Goal: Check status: Check status

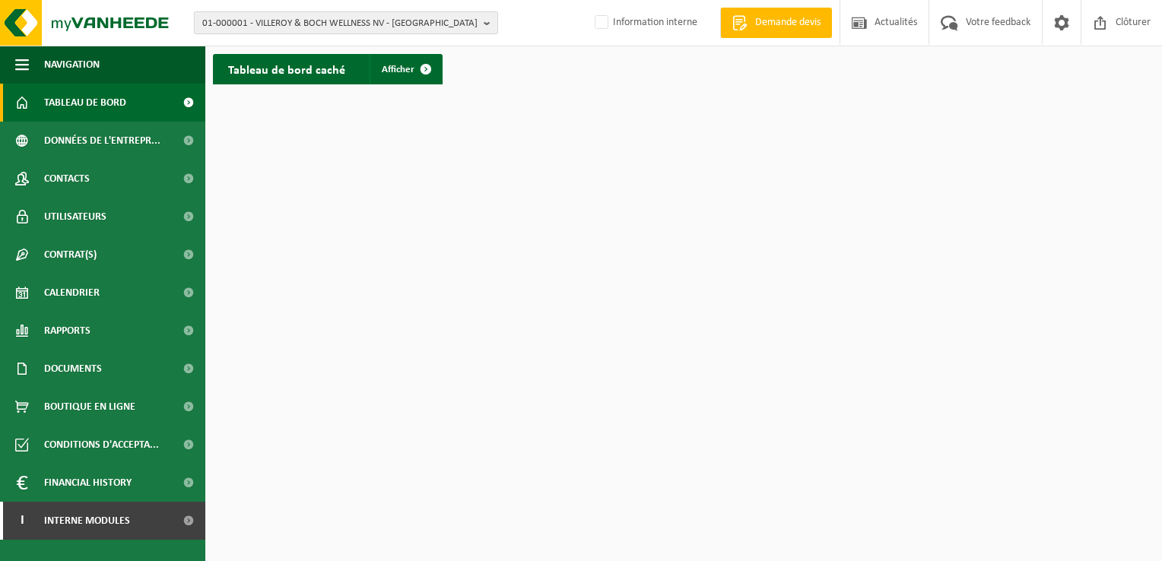
click at [487, 21] on b "button" at bounding box center [491, 22] width 14 height 21
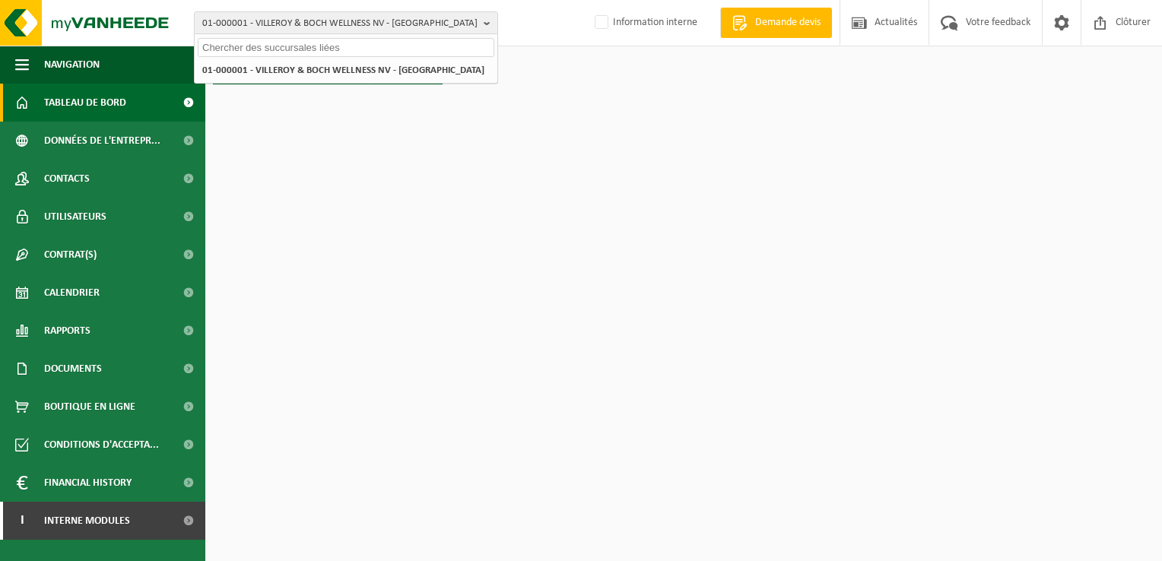
click at [385, 55] on input "text" at bounding box center [346, 47] width 297 height 19
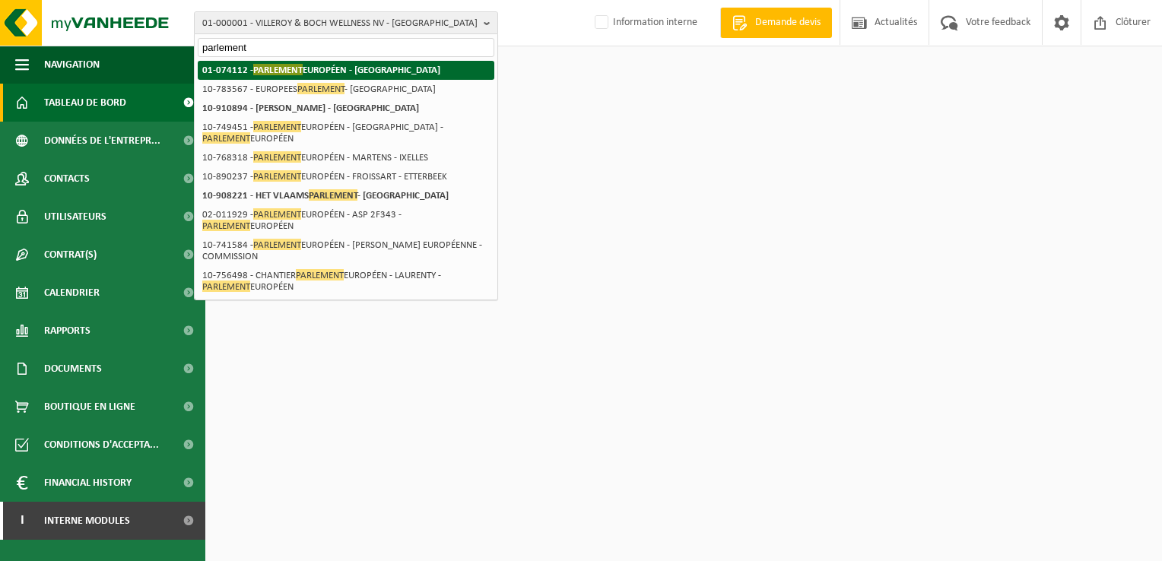
type input "parlement"
click at [220, 68] on strong "01-074112 - PARLEMENT EUROPÉEN - [GEOGRAPHIC_DATA]" at bounding box center [321, 69] width 238 height 11
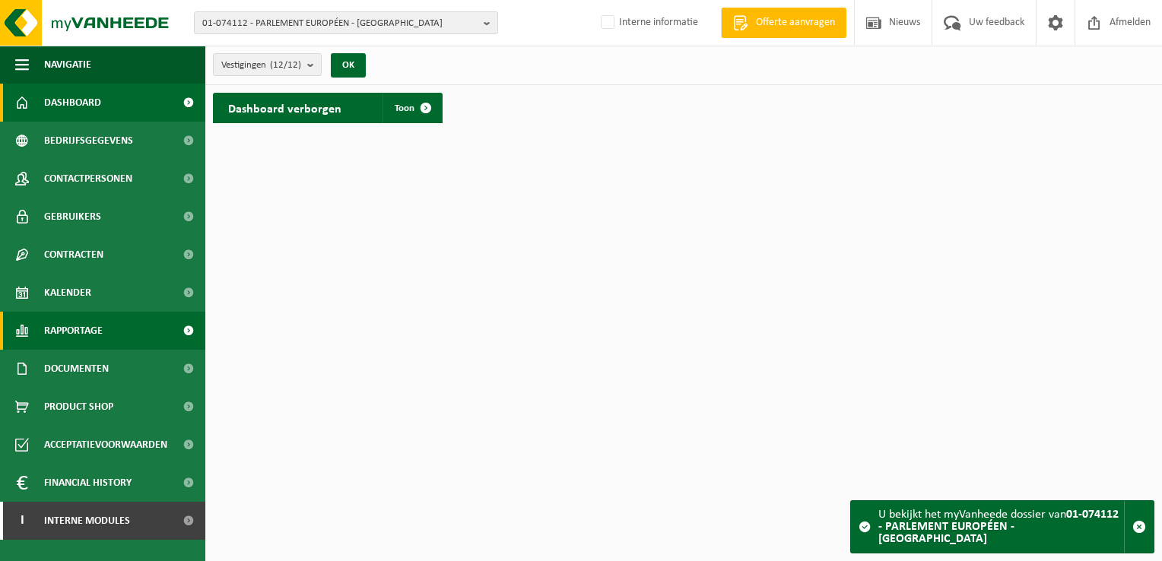
click at [136, 332] on link "Rapportage" at bounding box center [102, 331] width 205 height 38
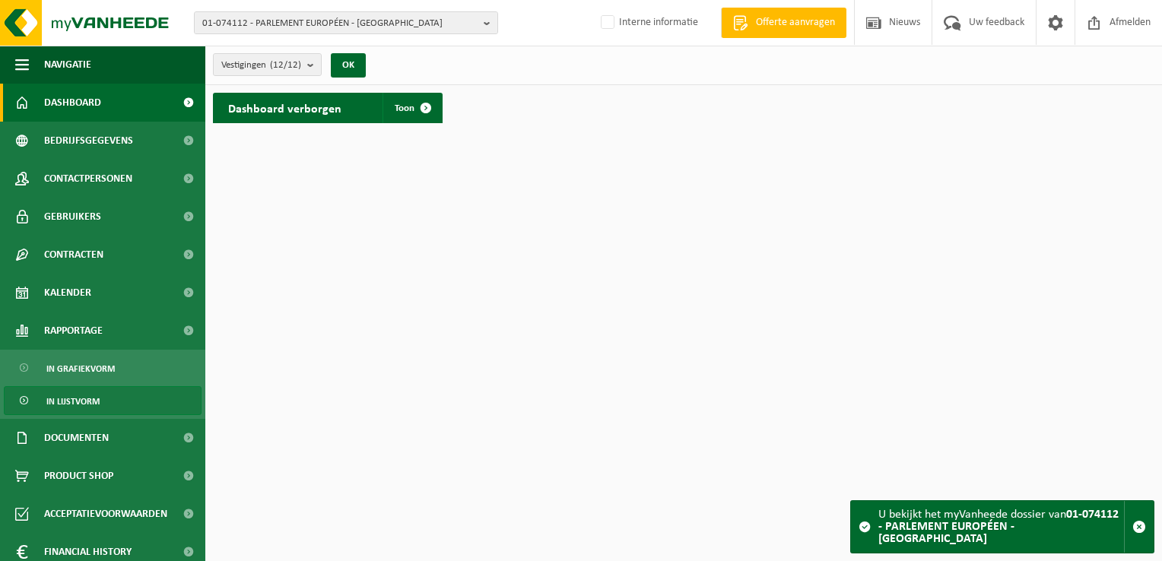
click at [81, 397] on span "In lijstvorm" at bounding box center [72, 401] width 53 height 29
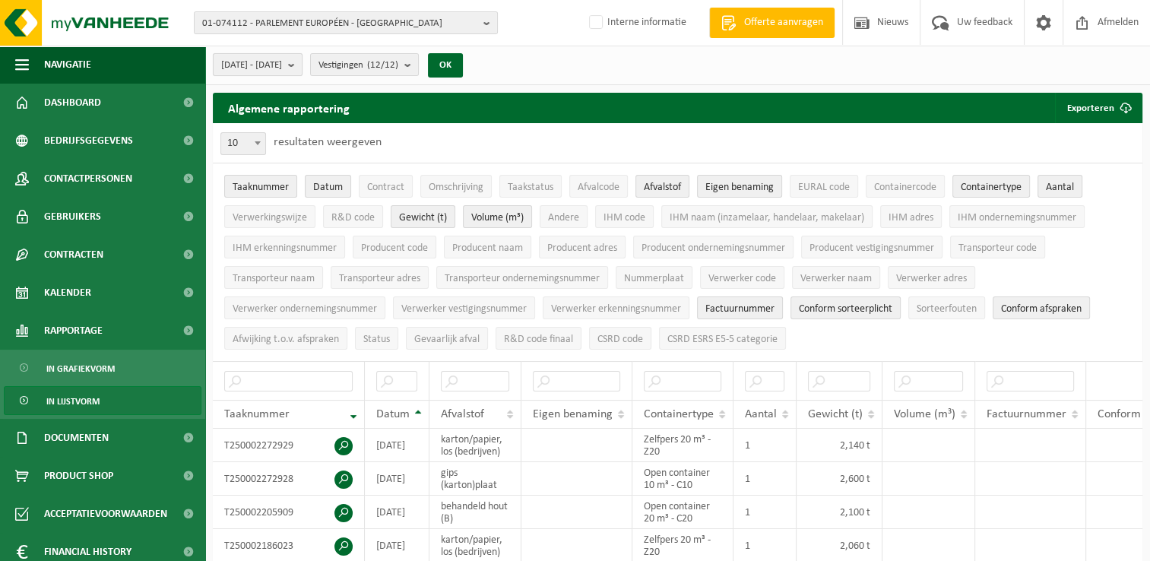
click at [302, 64] on b "submit" at bounding box center [295, 64] width 14 height 21
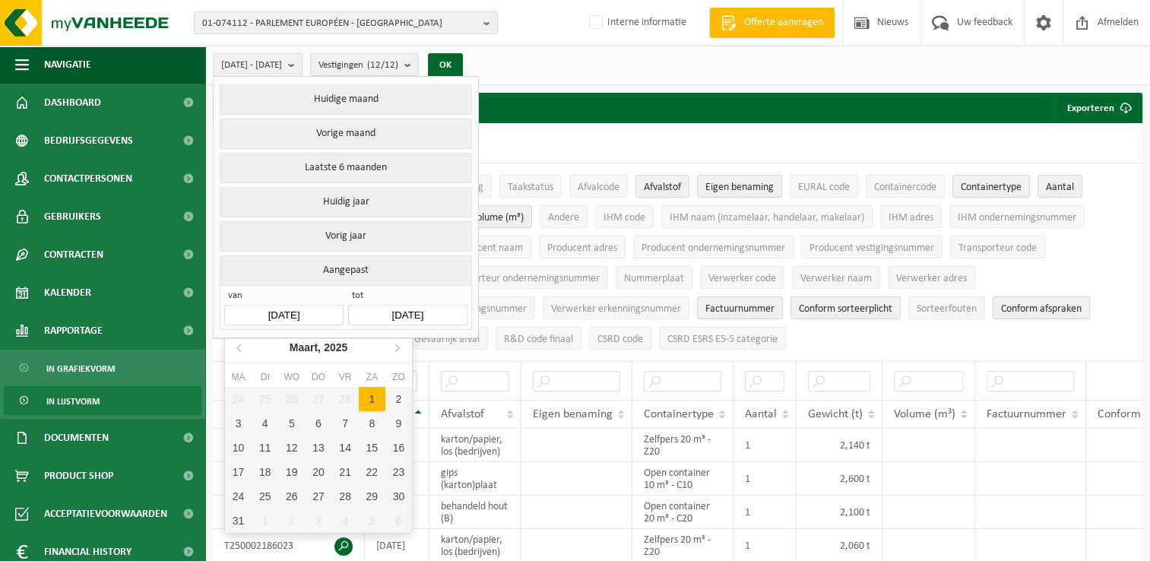
click at [279, 313] on input "2025-03-01" at bounding box center [283, 315] width 119 height 21
click at [237, 353] on icon at bounding box center [240, 347] width 24 height 24
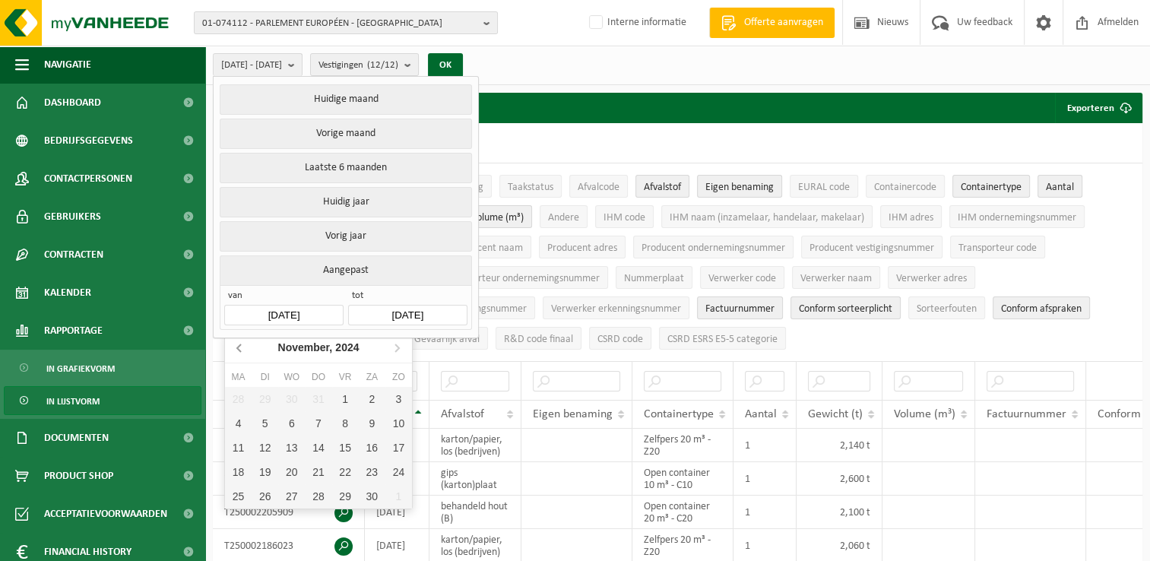
click at [237, 353] on icon at bounding box center [240, 347] width 24 height 24
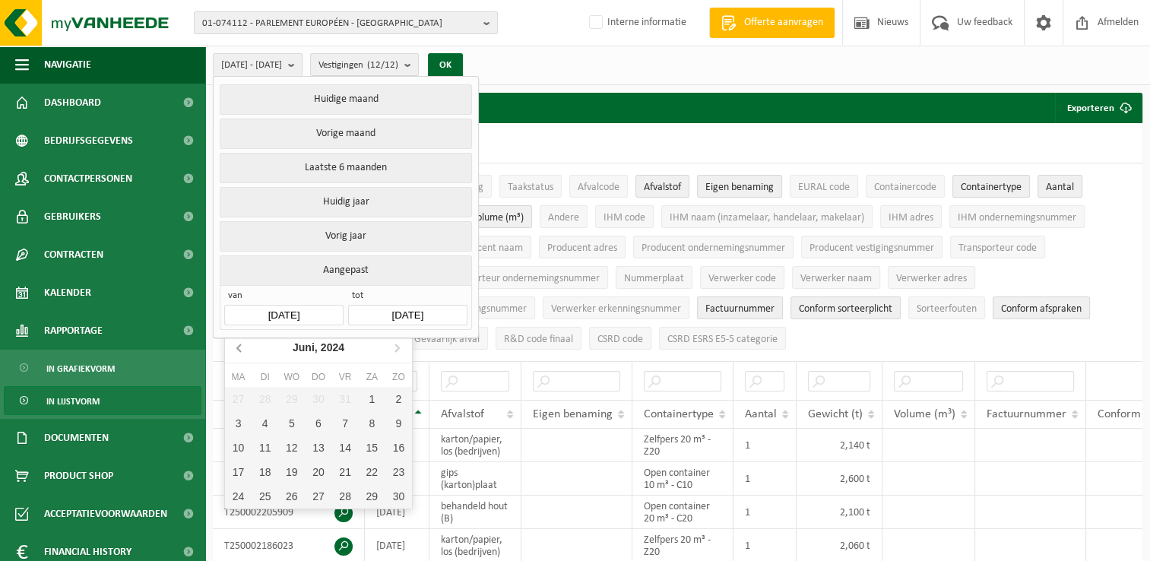
click at [237, 353] on icon at bounding box center [240, 347] width 24 height 24
